Goal: Navigation & Orientation: Find specific page/section

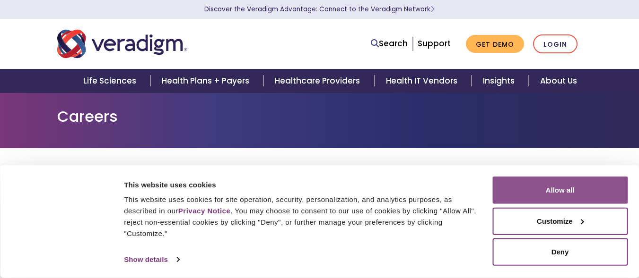
click at [545, 193] on button "Allow all" at bounding box center [559, 190] width 135 height 27
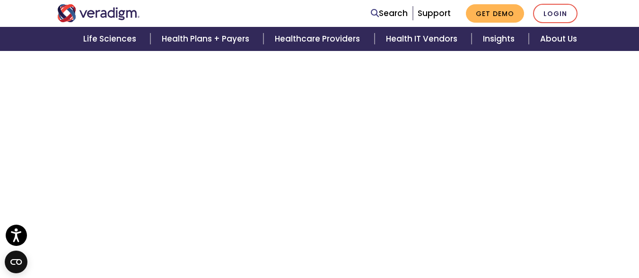
scroll to position [2246, 0]
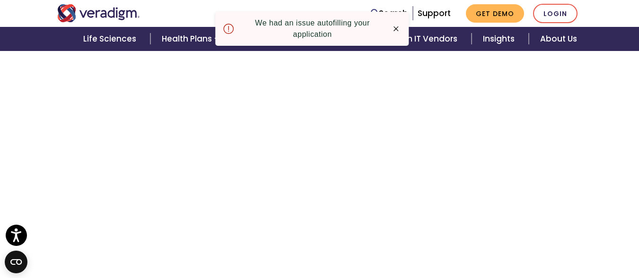
click at [392, 30] on icon "button" at bounding box center [395, 28] width 9 height 9
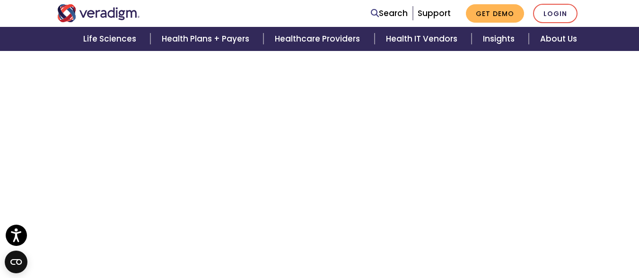
scroll to position [2341, 0]
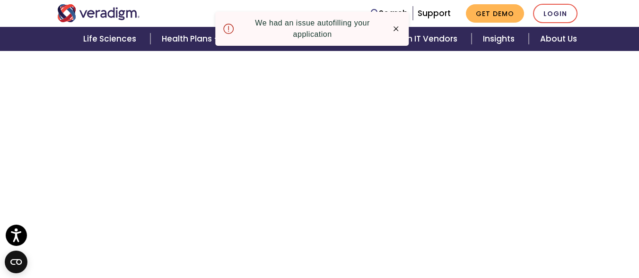
click at [400, 30] on icon "button" at bounding box center [395, 28] width 9 height 9
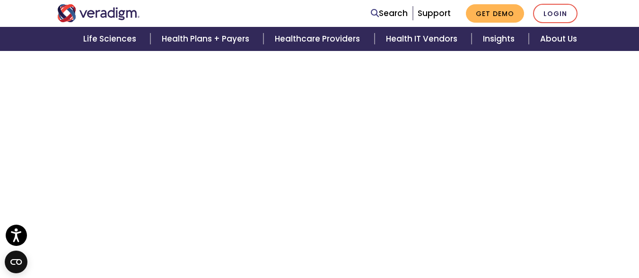
scroll to position [2774, 0]
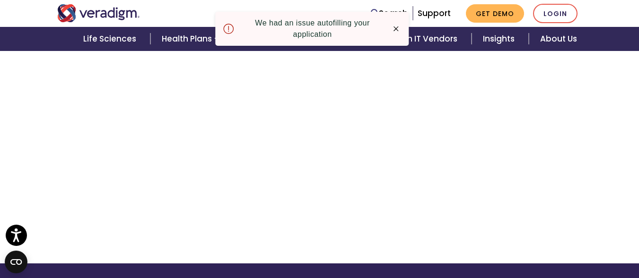
click at [229, 29] on icon at bounding box center [228, 28] width 11 height 11
click at [397, 32] on icon "button" at bounding box center [395, 28] width 9 height 9
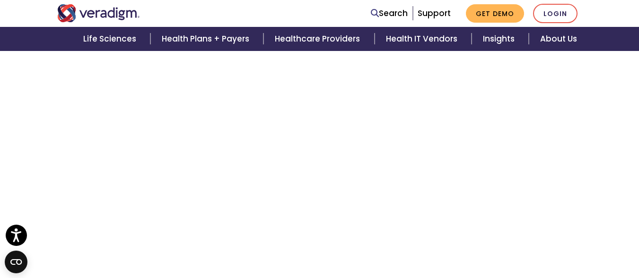
scroll to position [1636, 0]
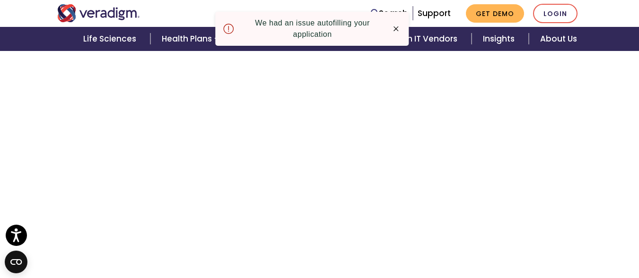
click at [395, 31] on icon "button" at bounding box center [395, 28] width 9 height 9
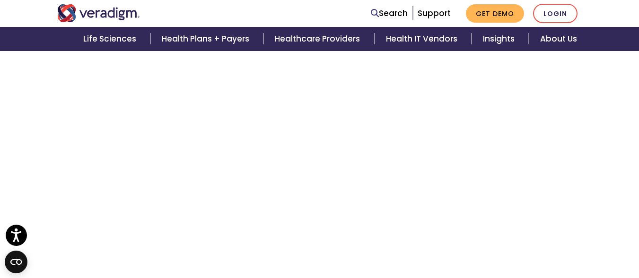
scroll to position [2739, 0]
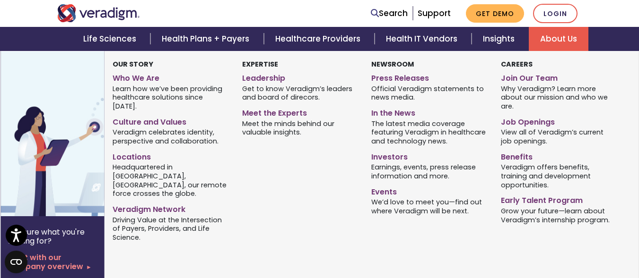
click at [555, 35] on link "About Us" at bounding box center [558, 39] width 60 height 24
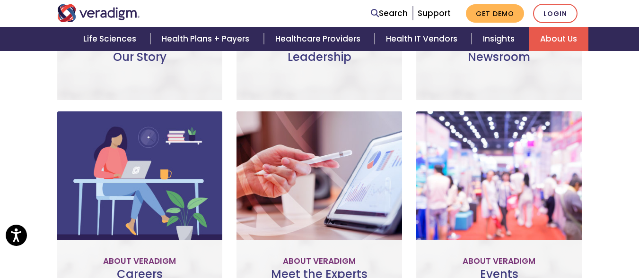
scroll to position [737, 0]
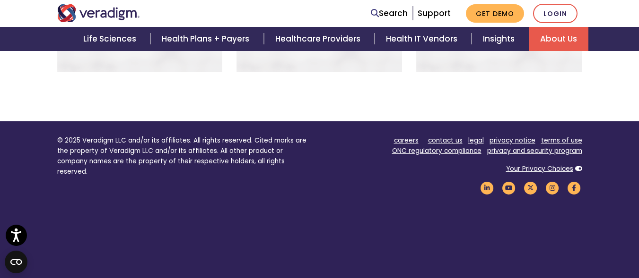
scroll to position [832, 0]
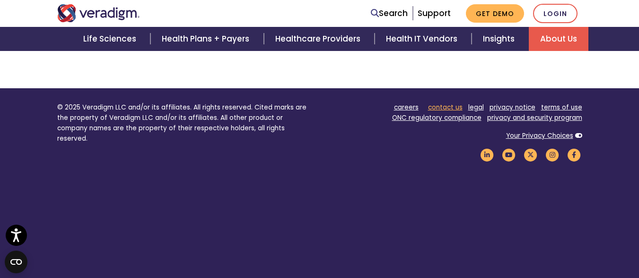
click at [458, 103] on link "contact us" at bounding box center [445, 107] width 35 height 9
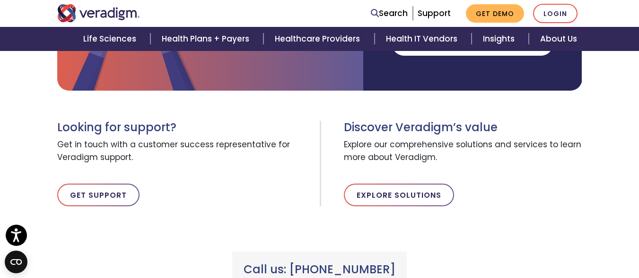
scroll to position [282, 0]
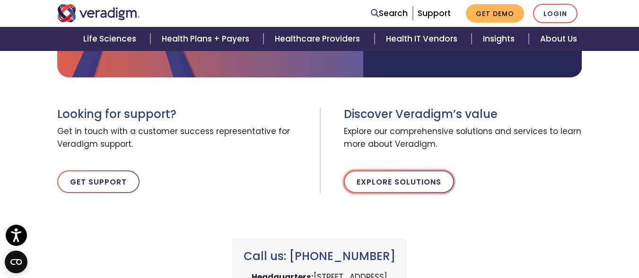
click at [423, 174] on link "Explore Solutions" at bounding box center [399, 182] width 110 height 23
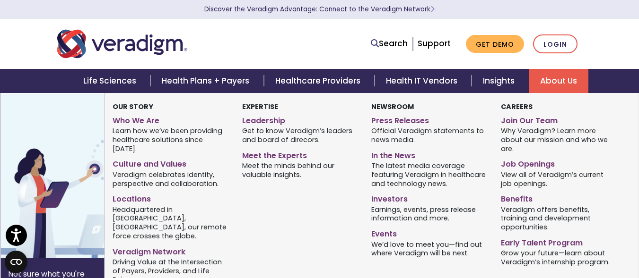
click at [545, 81] on link "About Us" at bounding box center [558, 81] width 60 height 24
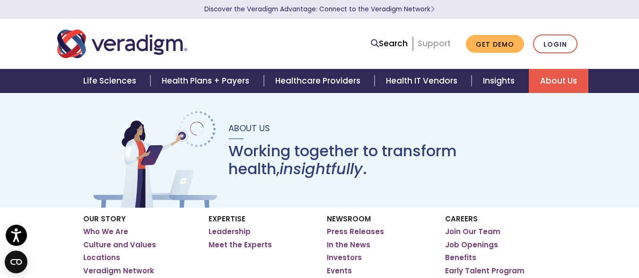
click at [432, 40] on link "Support" at bounding box center [433, 43] width 33 height 11
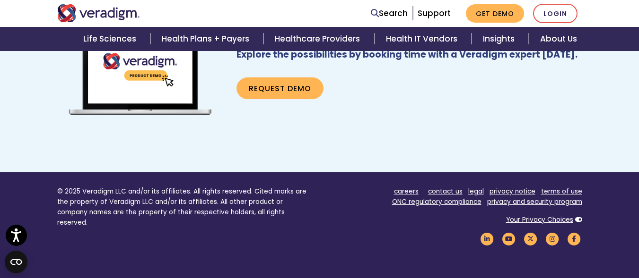
scroll to position [651, 0]
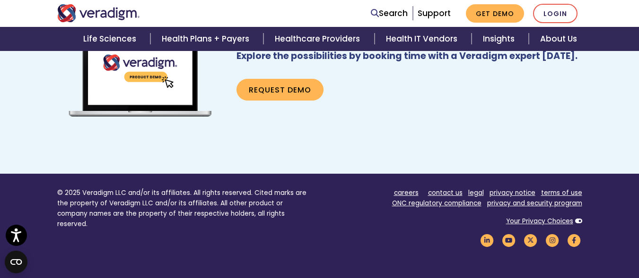
drag, startPoint x: 645, startPoint y: 54, endPoint x: 642, endPoint y: 219, distance: 165.5
click at [17, 235] on icon "Open accessiBe: accessibility options, statement and help" at bounding box center [15, 237] width 11 height 12
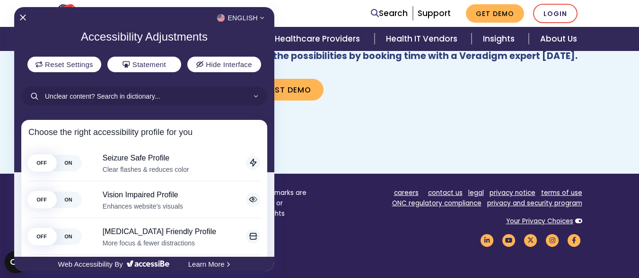
click at [371, 162] on div at bounding box center [319, 139] width 639 height 278
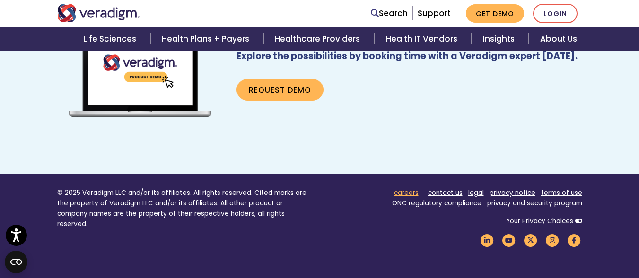
click at [417, 196] on link "careers" at bounding box center [406, 193] width 25 height 9
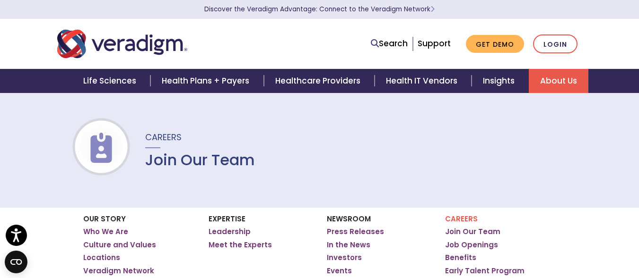
click at [113, 154] on img at bounding box center [101, 148] width 60 height 30
click at [87, 261] on link "Locations" at bounding box center [101, 257] width 37 height 9
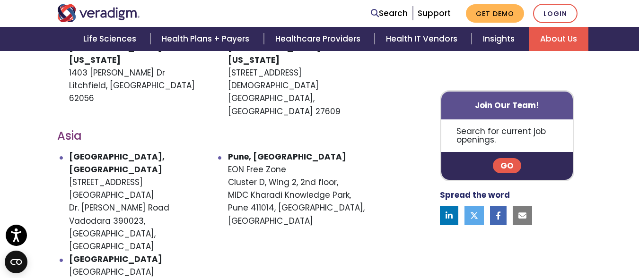
scroll to position [612, 0]
